Goal: Task Accomplishment & Management: Use online tool/utility

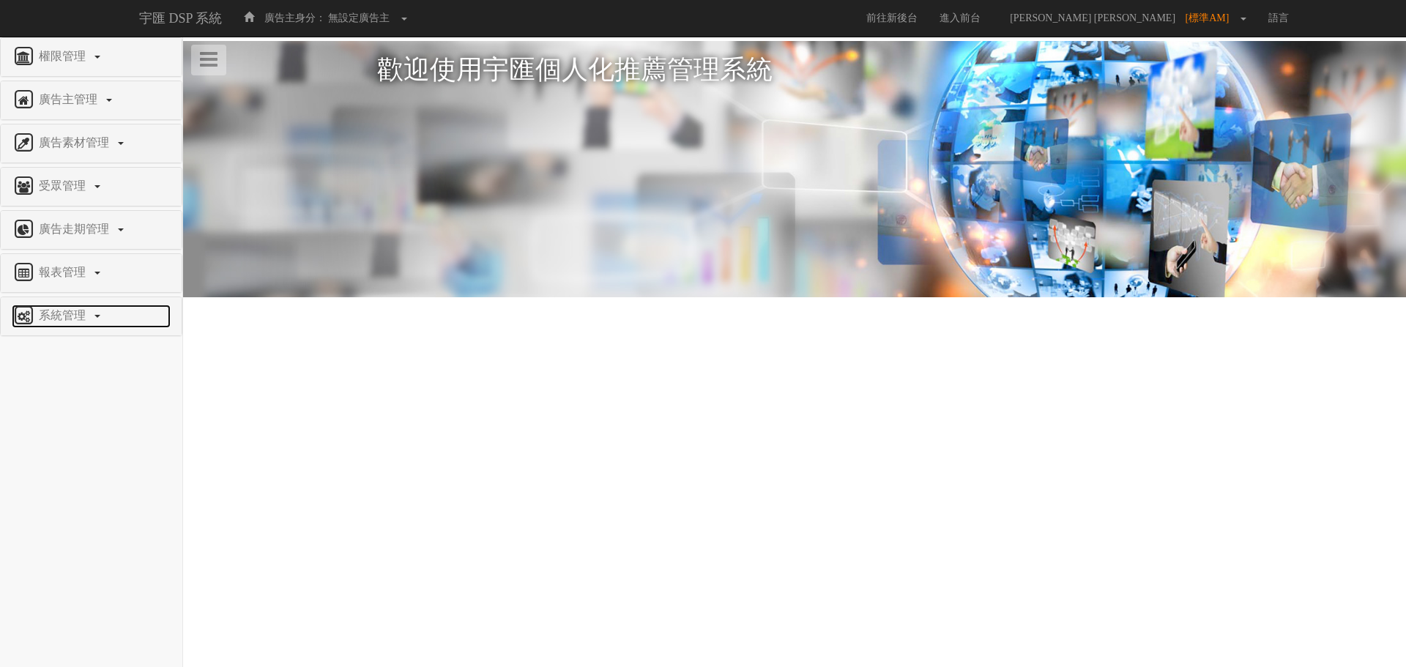
click at [53, 317] on span "系統管理" at bounding box center [64, 315] width 58 height 12
click at [57, 353] on span "廣告驗證設定" at bounding box center [48, 350] width 73 height 11
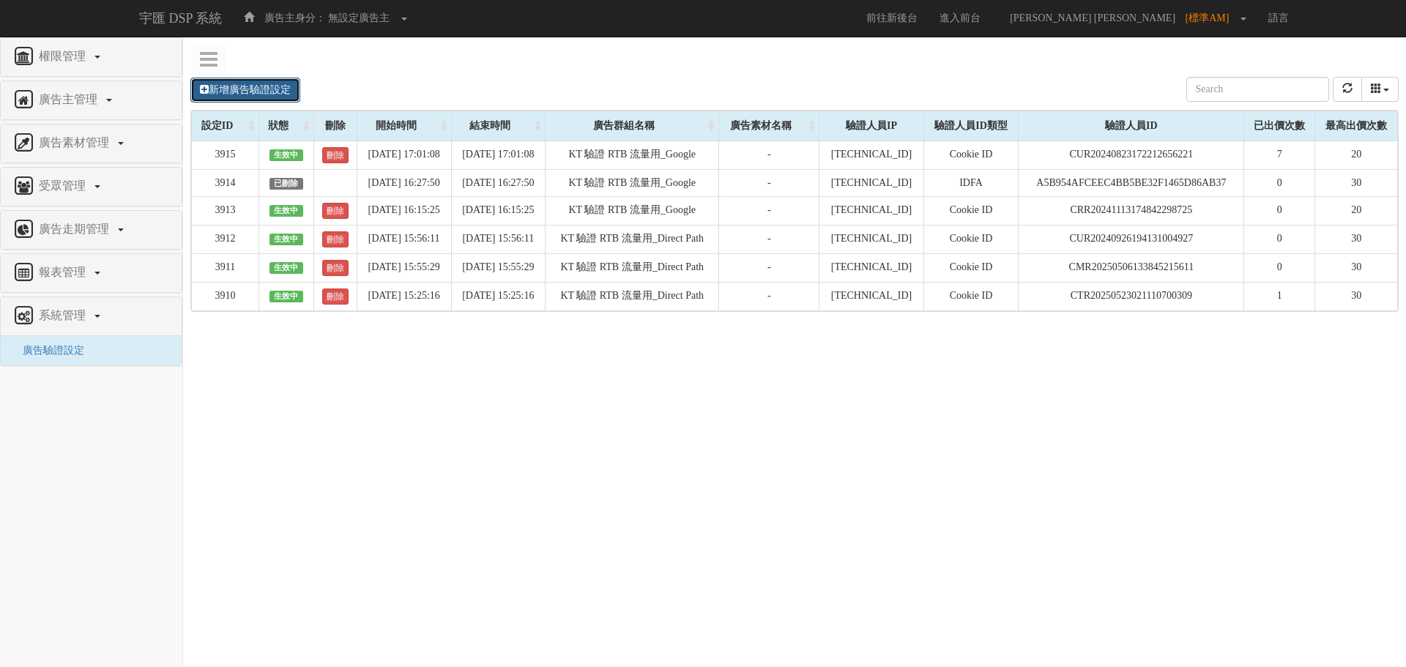
click at [226, 88] on link "新增廣告驗證設定" at bounding box center [245, 90] width 110 height 25
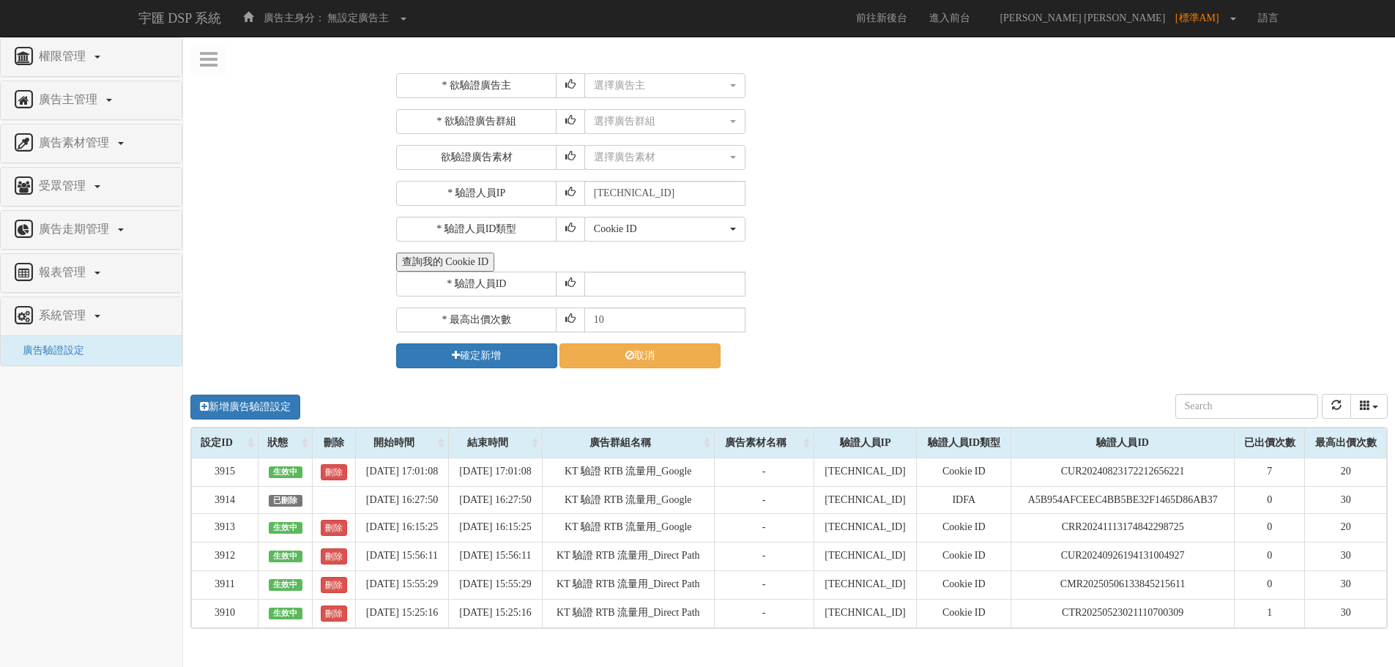
click at [452, 254] on button "查詢我的 Cookie ID" at bounding box center [445, 262] width 98 height 19
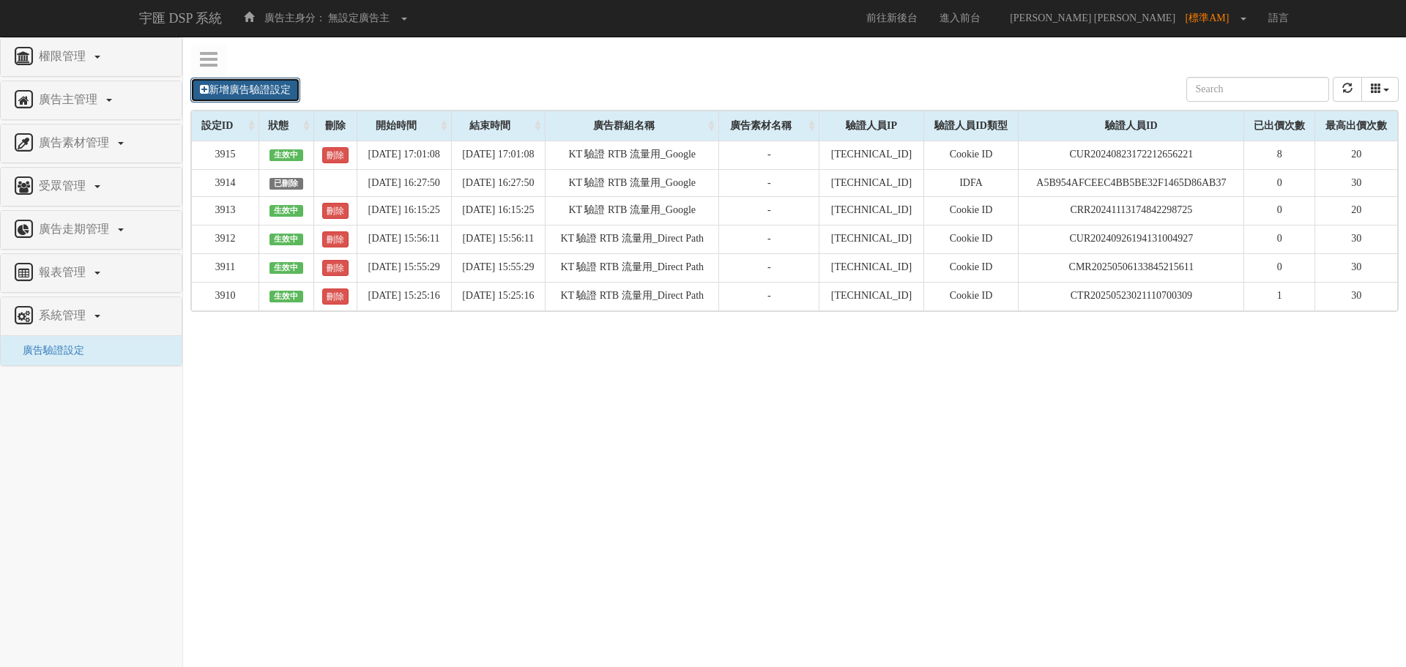
click at [247, 95] on link "新增廣告驗證設定" at bounding box center [245, 90] width 110 height 25
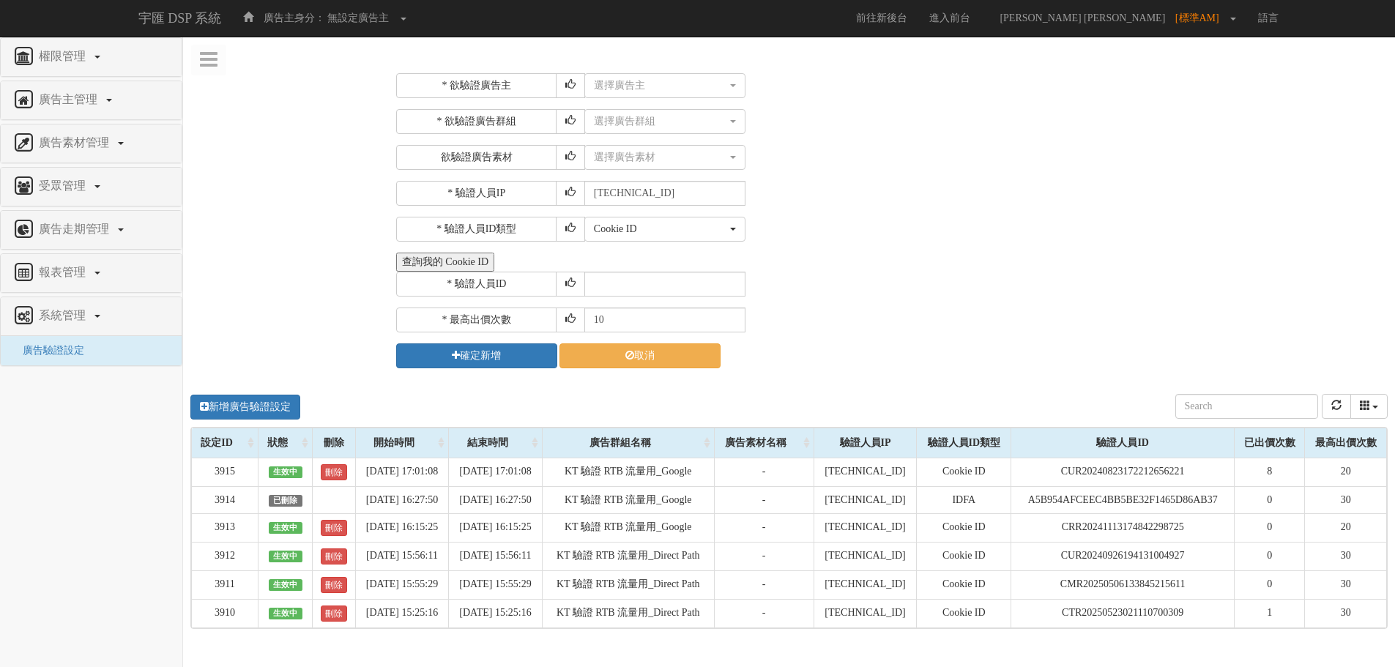
click at [457, 266] on button "查詢我的 Cookie ID" at bounding box center [445, 262] width 98 height 19
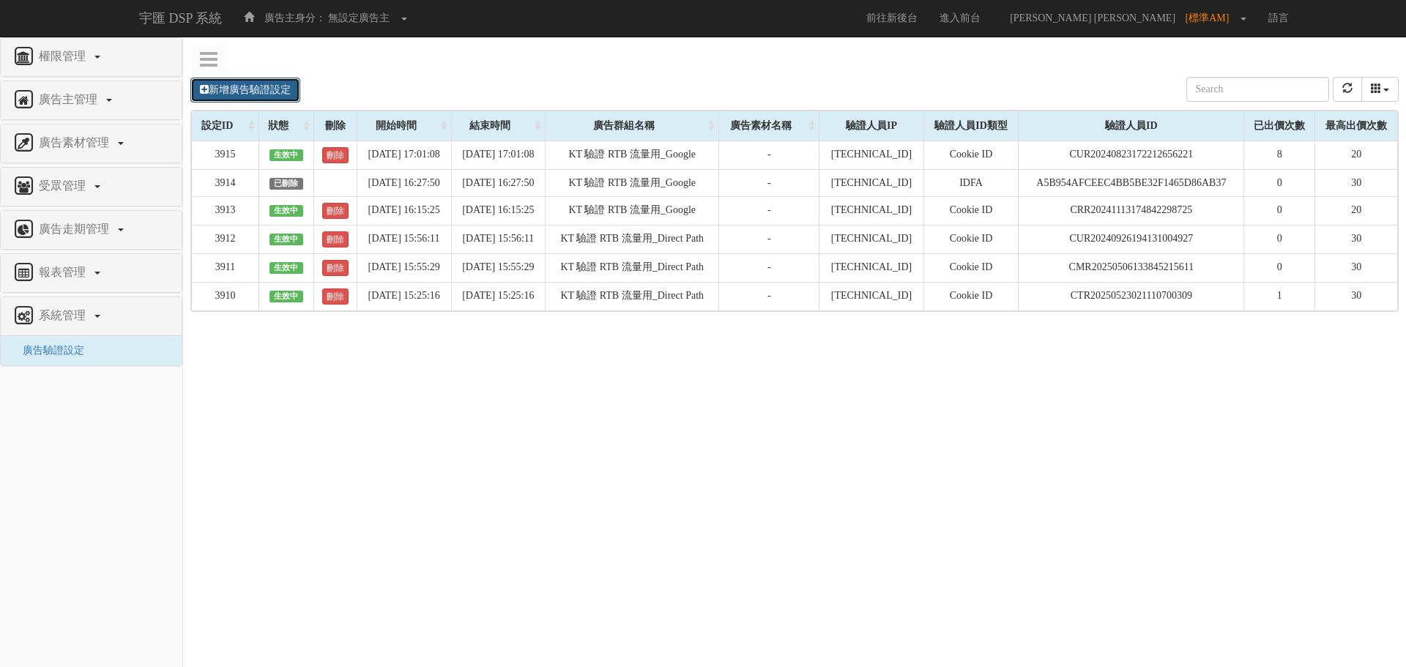
click at [217, 88] on link "新增廣告驗證設定" at bounding box center [245, 90] width 110 height 25
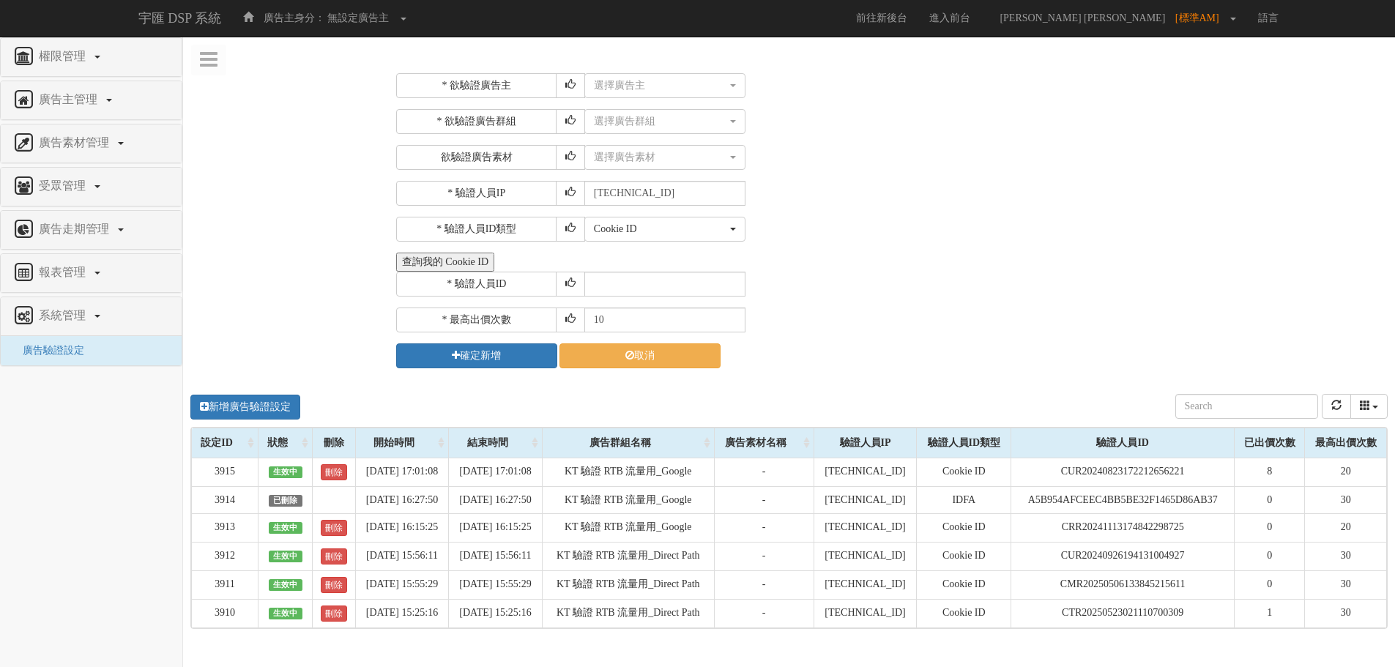
click at [455, 264] on button "查詢我的 Cookie ID" at bounding box center [445, 262] width 98 height 19
